Goal: Task Accomplishment & Management: Use online tool/utility

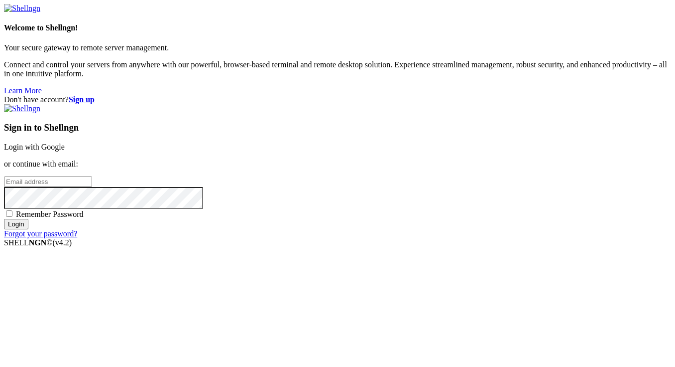
click at [65, 142] on link "Login with Google" at bounding box center [34, 146] width 61 height 8
click at [92, 176] on input "email" at bounding box center [48, 181] width 88 height 10
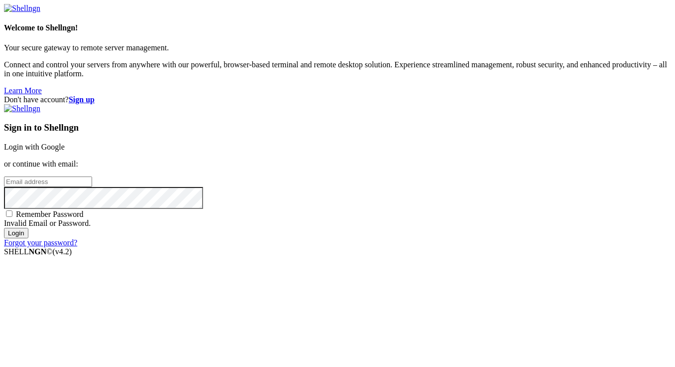
click at [92, 176] on input "email" at bounding box center [48, 181] width 88 height 10
click at [65, 142] on link "Login with Google" at bounding box center [34, 146] width 61 height 8
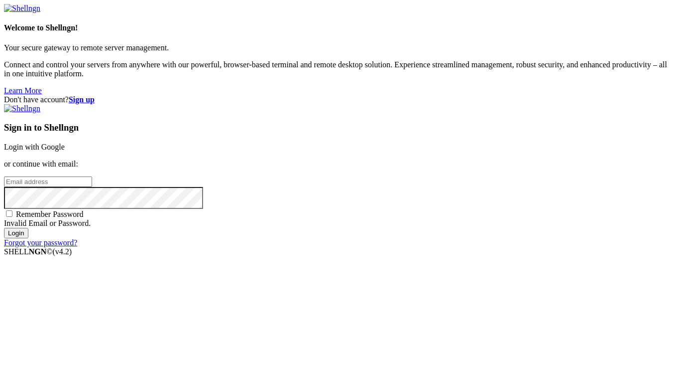
click at [65, 142] on link "Login with Google" at bounding box center [34, 146] width 61 height 8
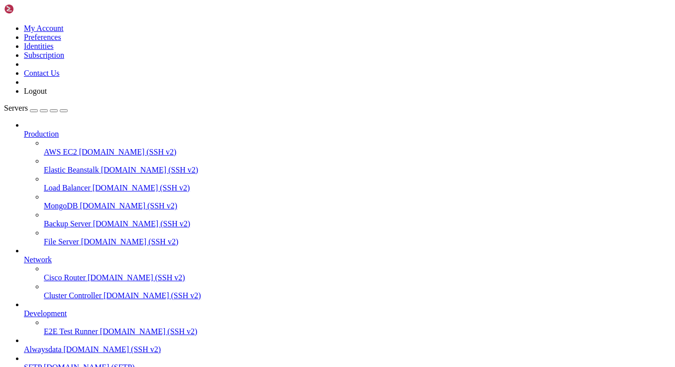
scroll to position [62, 0]
click at [75, 345] on span "[DOMAIN_NAME] (SSH v2)" at bounding box center [113, 349] width 98 height 8
